Goal: Task Accomplishment & Management: Manage account settings

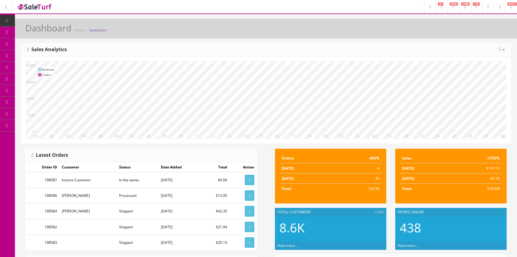
click at [41, 68] on span "Order List" at bounding box center [44, 67] width 16 height 5
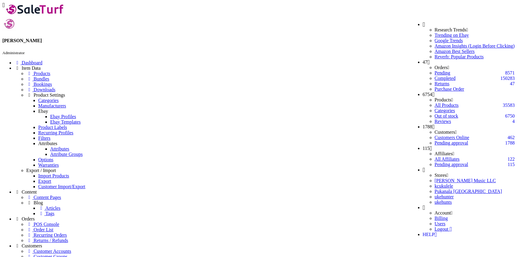
type input "steve kas"
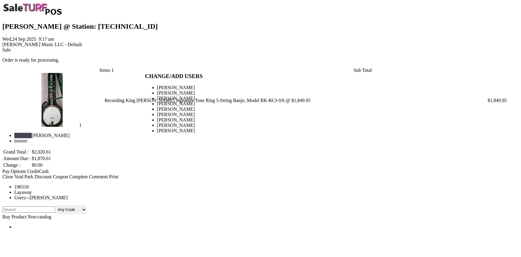
type input "[PERSON_NAME]"
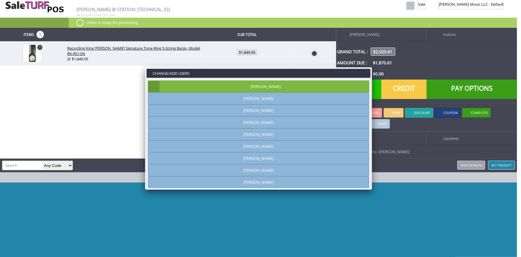
click at [373, 67] on link at bounding box center [372, 67] width 11 height 11
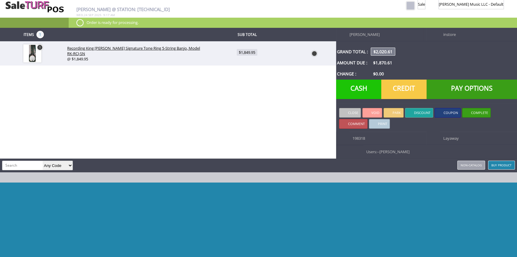
click at [456, 91] on span "Pay Options" at bounding box center [472, 88] width 91 height 19
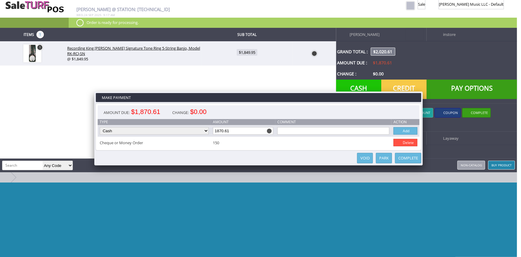
click at [424, 90] on link at bounding box center [423, 91] width 11 height 11
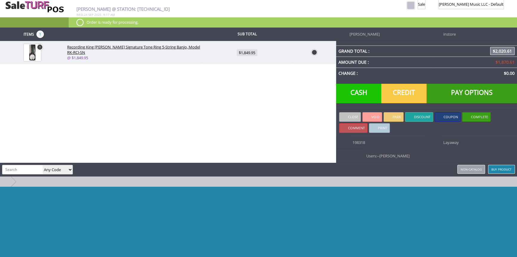
click at [406, 91] on span "Credit" at bounding box center [404, 93] width 45 height 19
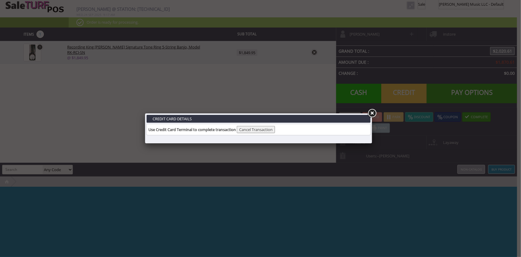
click at [373, 113] on link at bounding box center [372, 113] width 11 height 11
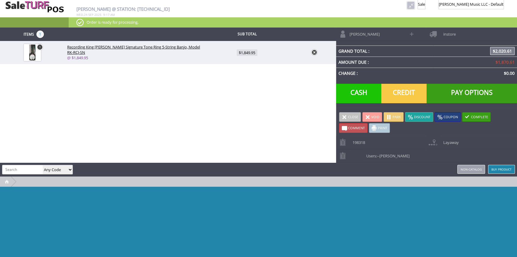
click at [453, 91] on span "Pay Options" at bounding box center [472, 93] width 91 height 19
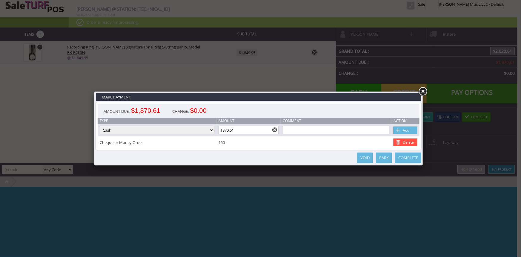
click at [213, 129] on select "Cash Credit Card Cheque or Money Order" at bounding box center [157, 130] width 115 height 8
select select "credit_card"
click at [100, 126] on select "Cash Credit Card Cheque or Money Order" at bounding box center [157, 130] width 115 height 8
click at [410, 130] on link "Add" at bounding box center [406, 129] width 24 height 7
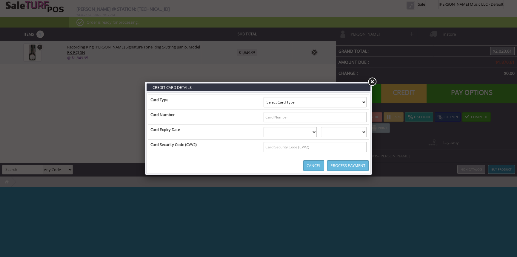
click at [364, 104] on select "Select Card Type Visa MasterCard Discover Card American Express Maestro Solo" at bounding box center [315, 102] width 103 height 10
select select "MASTERCARD"
click at [264, 97] on select "Select Card Type Visa MasterCard Discover Card American Express Maestro Solo" at bounding box center [315, 102] width 103 height 10
click at [362, 117] on input "text" at bounding box center [315, 117] width 103 height 10
type input "5403246049288955"
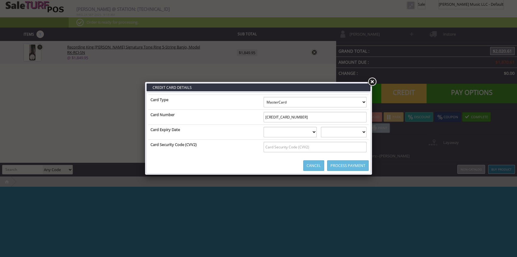
click at [317, 134] on select "01 January 02 February 03 March 04 April 05 May 06 June 07 July 08 August 09 Se…" at bounding box center [290, 132] width 53 height 10
select select "06"
click at [264, 127] on select "01 January 02 February 03 March 04 April 05 May 06 June 07 July 08 August 09 Se…" at bounding box center [290, 132] width 53 height 10
click at [333, 133] on select "2025 2026 2027 2028 2029 2030 2031 2032 2033 2034 2035" at bounding box center [344, 132] width 46 height 10
select select "2027"
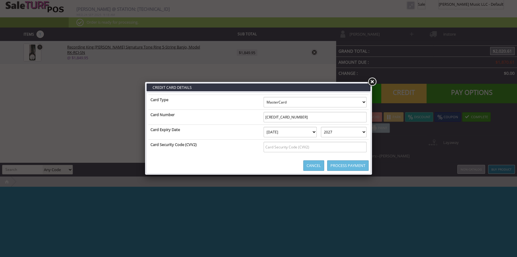
click at [328, 127] on select "2025 2026 2027 2028 2029 2030 2031 2032 2033 2034 2035" at bounding box center [344, 132] width 46 height 10
click at [333, 150] on input "text" at bounding box center [315, 147] width 103 height 10
type input "569"
click at [338, 164] on link "Process Payment" at bounding box center [348, 165] width 42 height 10
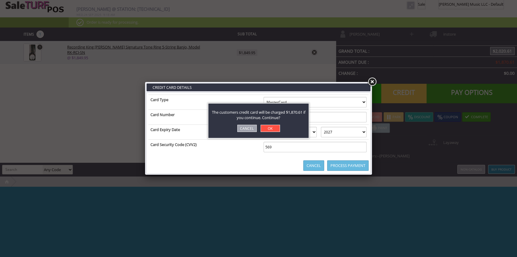
click at [272, 132] on link "OK" at bounding box center [270, 128] width 19 height 7
select select "cash"
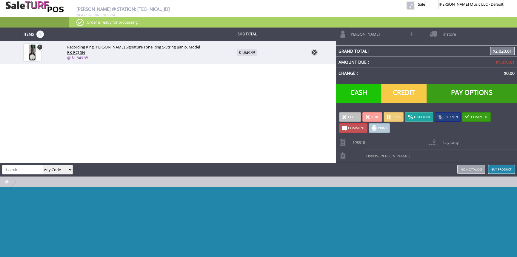
type input "0"
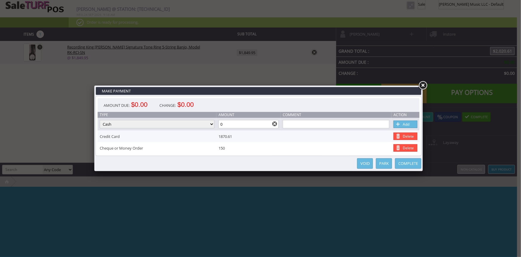
click at [407, 165] on link "Complete" at bounding box center [408, 163] width 26 height 10
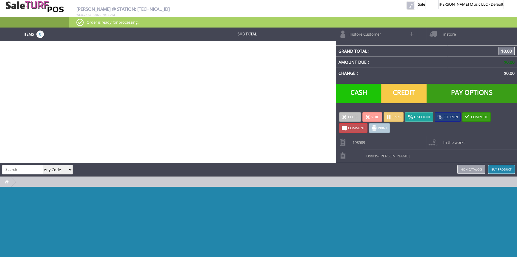
click at [407, 8] on link at bounding box center [411, 5] width 8 height 8
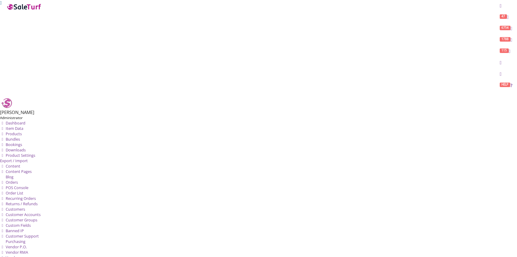
click at [23, 190] on span "Order List" at bounding box center [15, 192] width 18 height 5
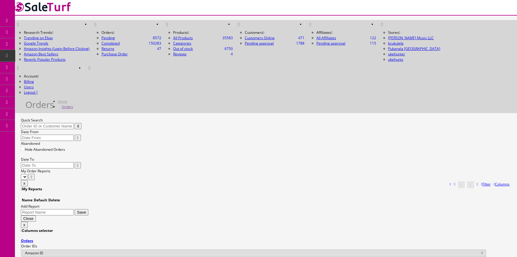
click at [44, 31] on span "Products" at bounding box center [43, 32] width 15 height 5
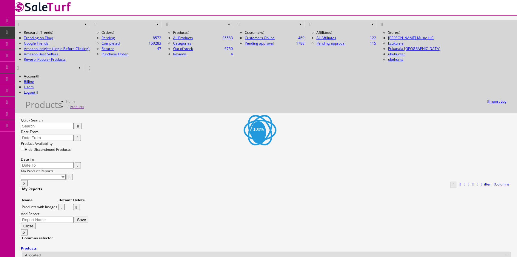
click at [49, 123] on input "Quick Search" at bounding box center [47, 126] width 53 height 6
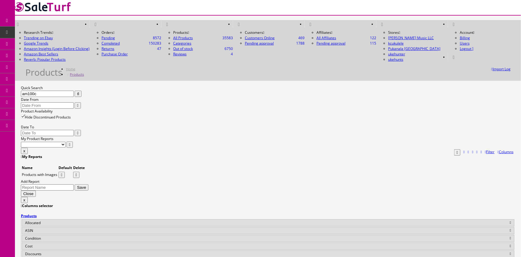
type input "am100c"
